Goal: Transaction & Acquisition: Purchase product/service

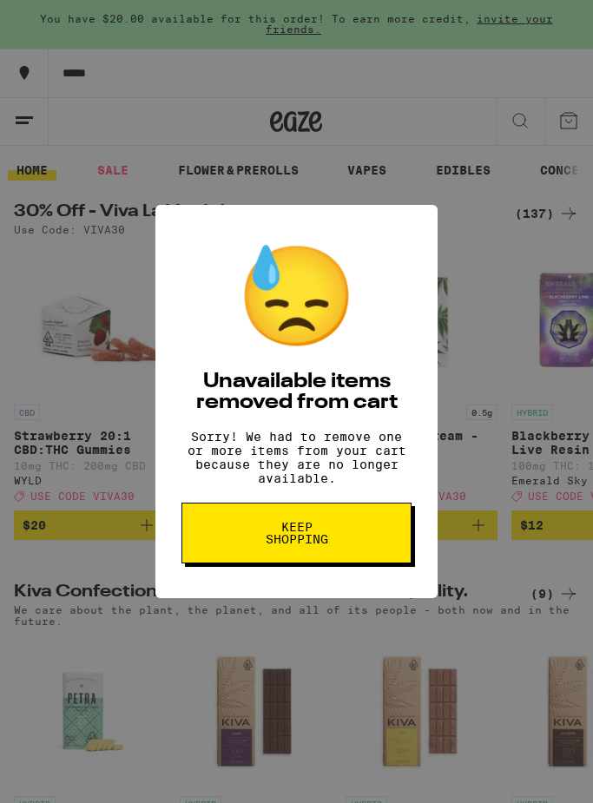
click at [332, 563] on button "Keep Shopping" at bounding box center [296, 532] width 230 height 61
